Goal: Task Accomplishment & Management: Manage account settings

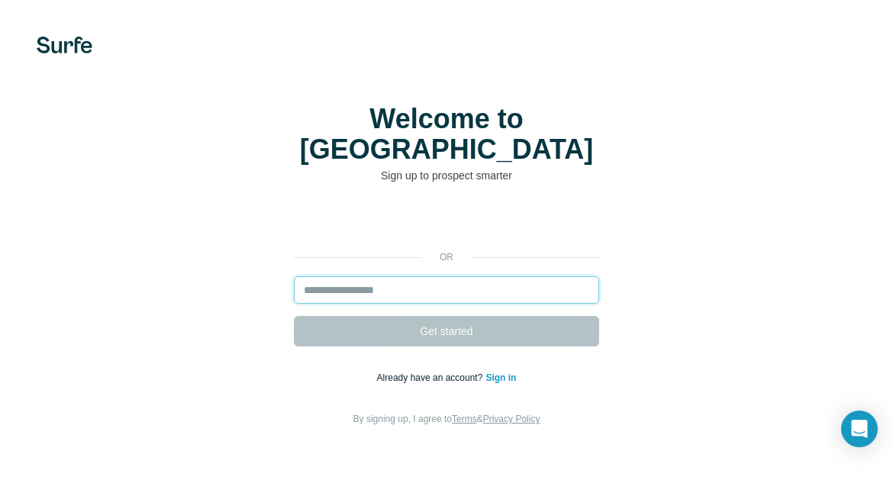
click at [441, 276] on input "email" at bounding box center [446, 289] width 305 height 27
type input "**********"
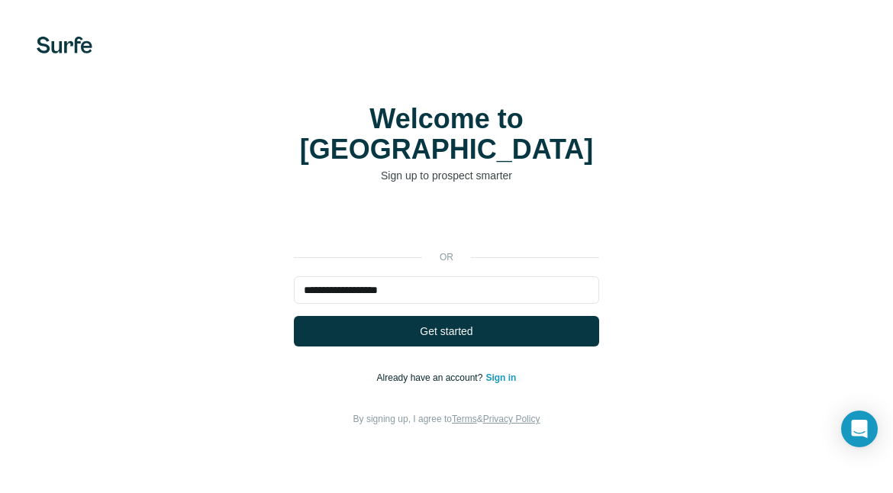
click at [425, 316] on button "Get started" at bounding box center [446, 331] width 305 height 31
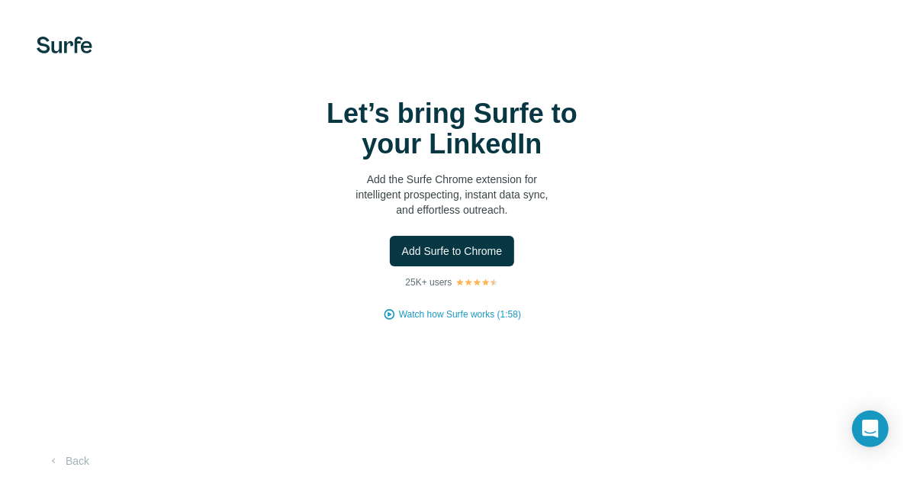
click at [469, 257] on span "Add Surfe to Chrome" at bounding box center [452, 250] width 101 height 15
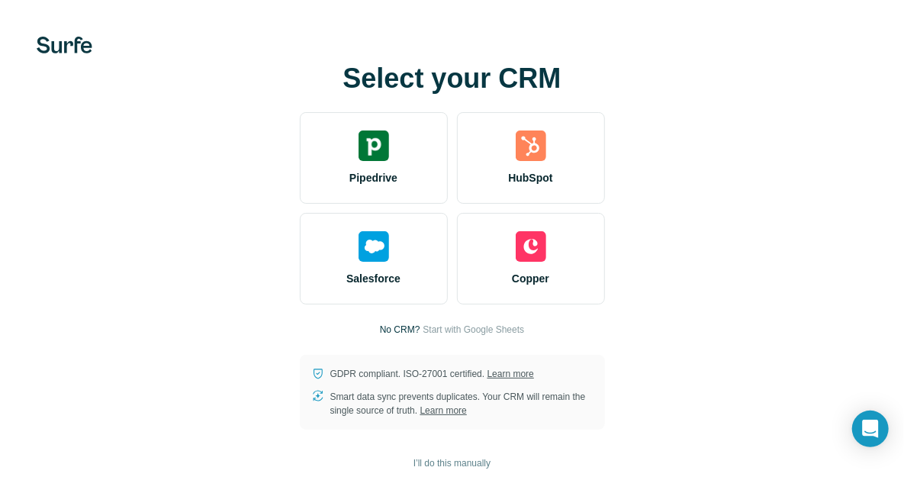
click at [564, 175] on div "HubSpot" at bounding box center [531, 158] width 148 height 92
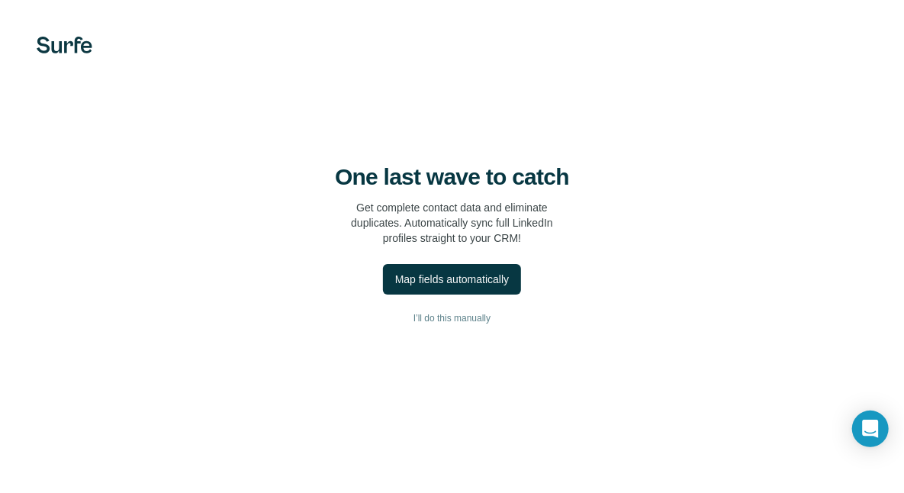
click at [466, 278] on div "Map fields automatically" at bounding box center [452, 279] width 114 height 15
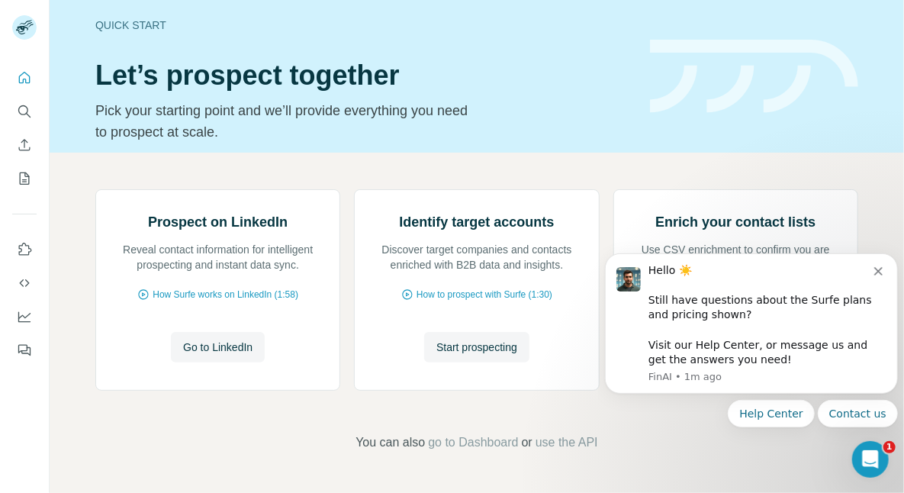
click at [879, 269] on icon "Dismiss notification" at bounding box center [878, 270] width 8 height 8
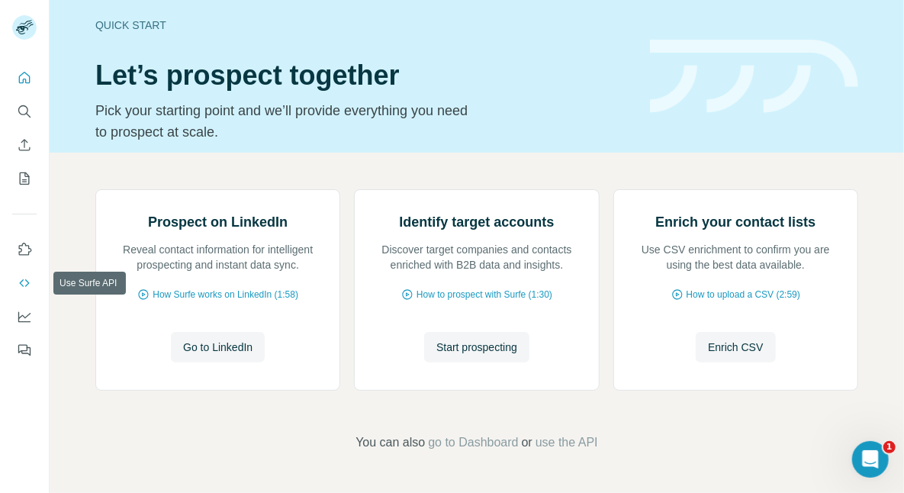
click at [23, 282] on icon "Use Surfe API" at bounding box center [24, 283] width 15 height 15
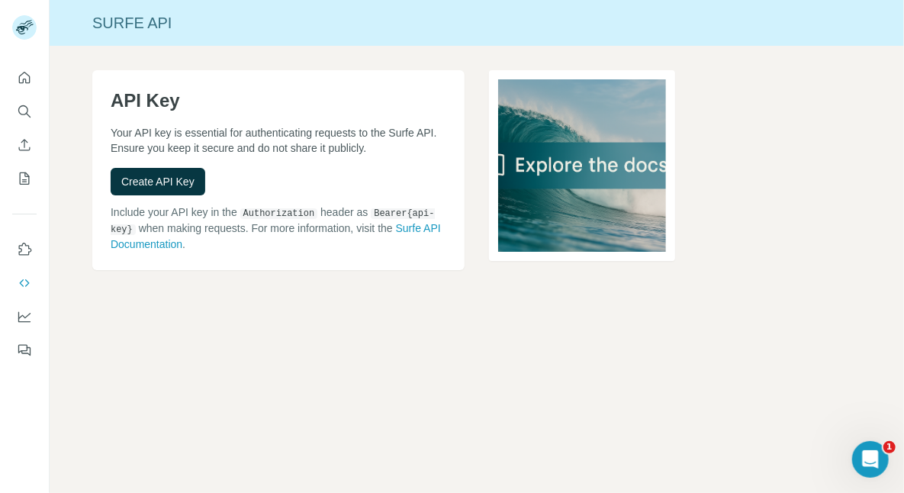
click at [161, 180] on span "Create API Key" at bounding box center [157, 181] width 73 height 15
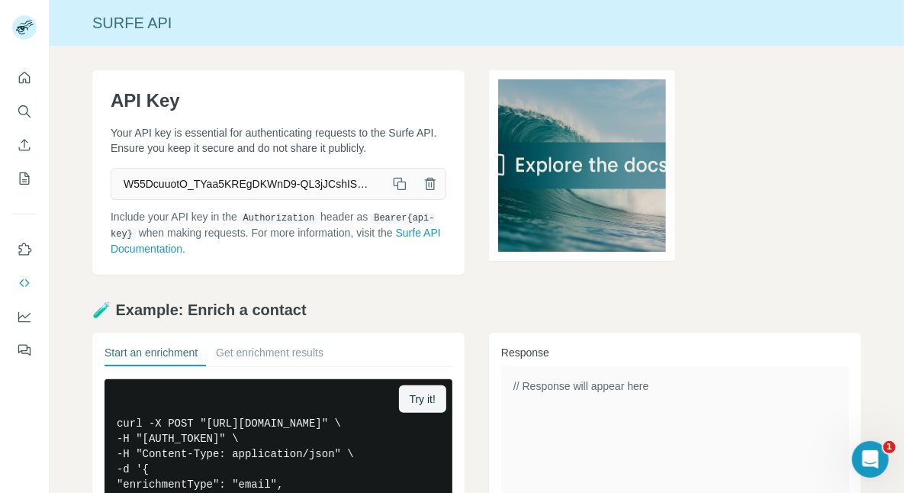
click at [402, 177] on button "button" at bounding box center [400, 184] width 31 height 31
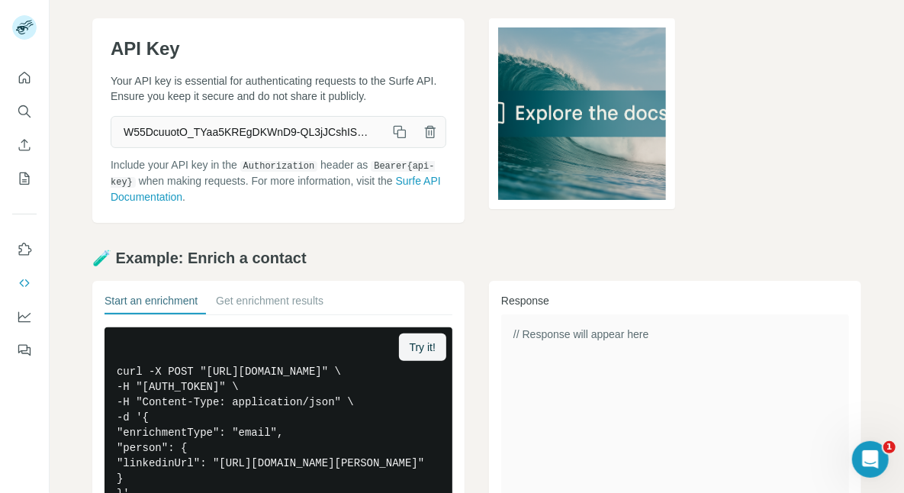
scroll to position [53, 0]
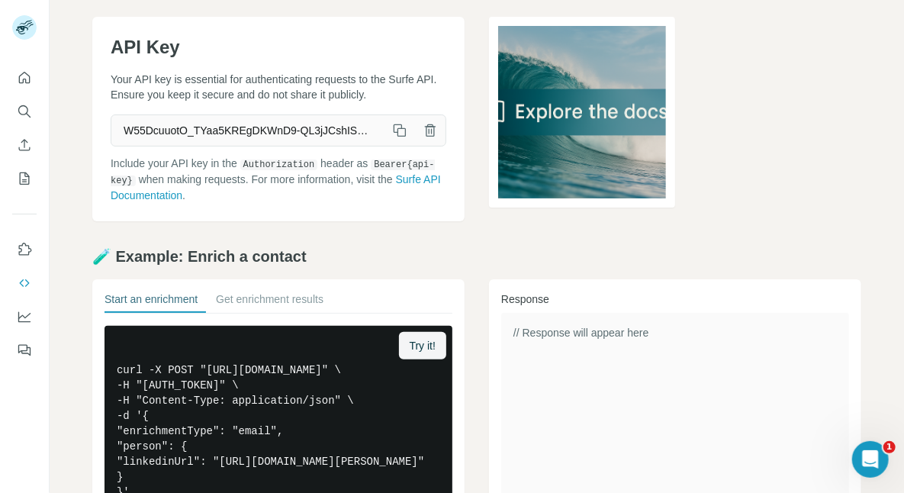
click at [214, 193] on link "Surfe API Documentation" at bounding box center [276, 187] width 331 height 28
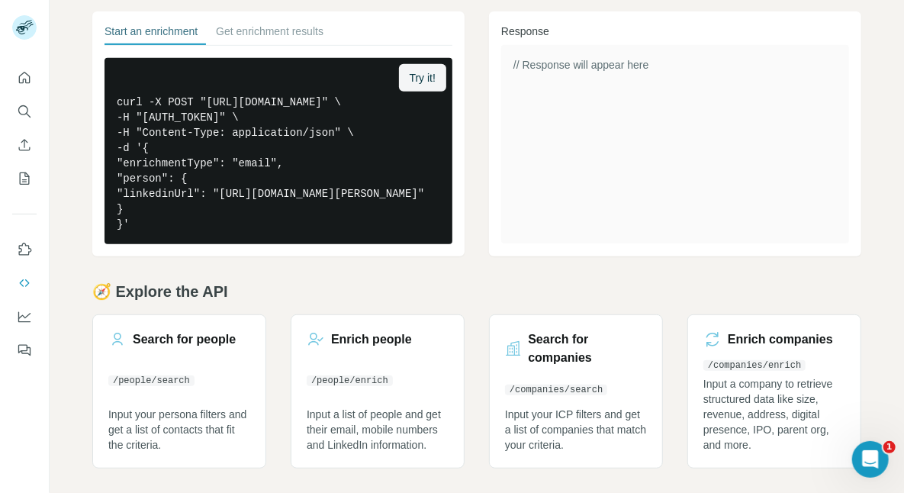
scroll to position [0, 0]
